Goal: Find specific page/section

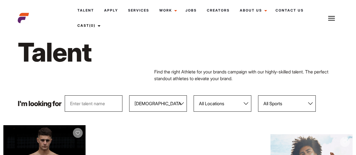
select select "104"
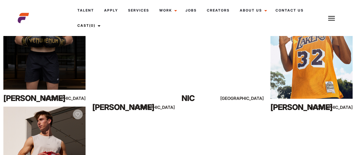
scroll to position [133, 0]
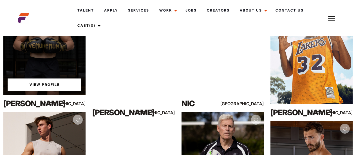
click at [47, 68] on div "View Profile" at bounding box center [44, 43] width 82 height 103
click at [53, 86] on link "View Profile" at bounding box center [45, 84] width 74 height 12
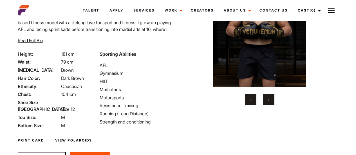
scroll to position [64, 0]
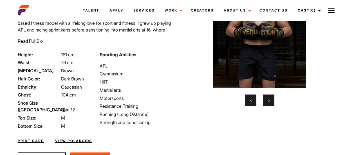
click at [270, 99] on button "›" at bounding box center [268, 100] width 11 height 11
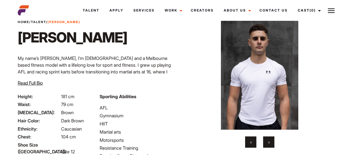
scroll to position [19, 0]
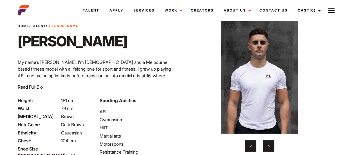
click at [269, 146] on span "›" at bounding box center [268, 146] width 1 height 6
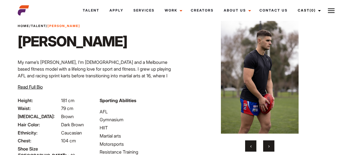
click at [269, 146] on span "›" at bounding box center [268, 146] width 1 height 6
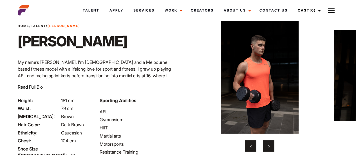
click at [269, 146] on span "›" at bounding box center [268, 146] width 1 height 6
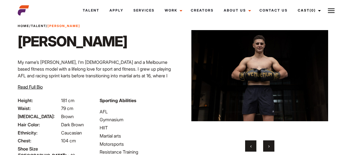
click at [269, 146] on span "›" at bounding box center [268, 146] width 1 height 6
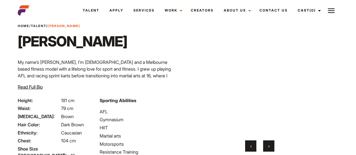
click at [269, 146] on span "›" at bounding box center [268, 146] width 1 height 6
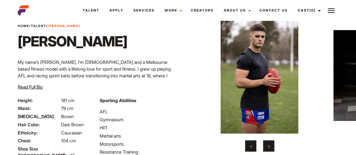
click at [269, 146] on span "›" at bounding box center [268, 146] width 1 height 6
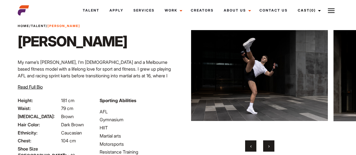
click at [269, 146] on span "›" at bounding box center [268, 146] width 1 height 6
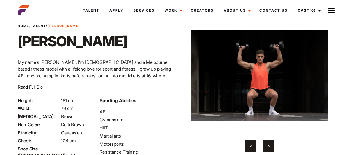
click at [269, 146] on span "›" at bounding box center [268, 146] width 1 height 6
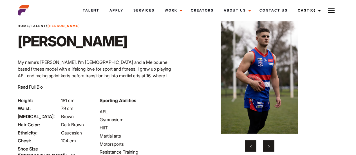
click at [269, 146] on span "›" at bounding box center [268, 146] width 1 height 6
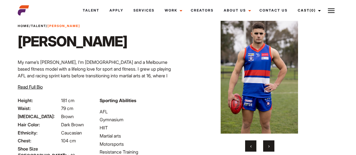
click at [269, 146] on span "›" at bounding box center [268, 146] width 1 height 6
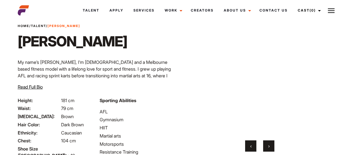
click at [269, 146] on span "›" at bounding box center [268, 146] width 1 height 6
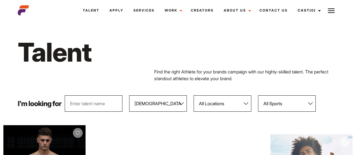
select select "104"
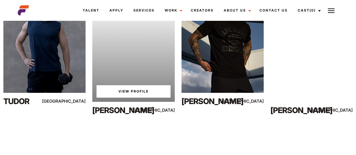
scroll to position [372, 0]
